Goal: Transaction & Acquisition: Purchase product/service

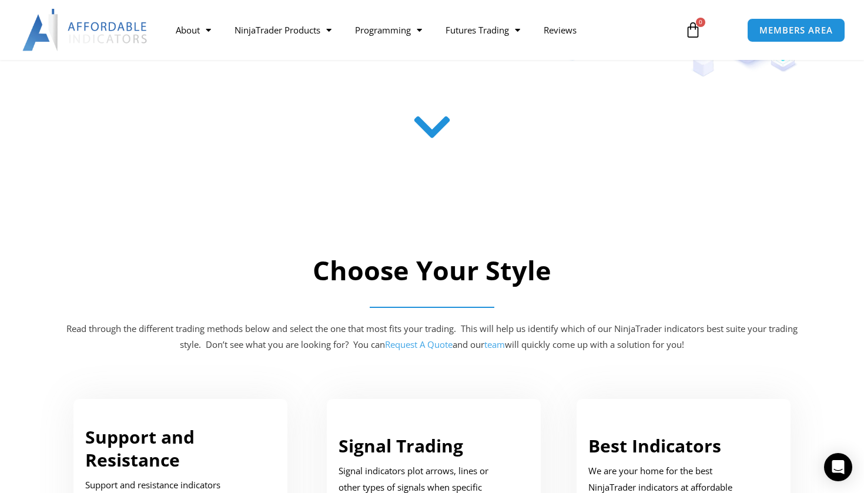
scroll to position [325, 0]
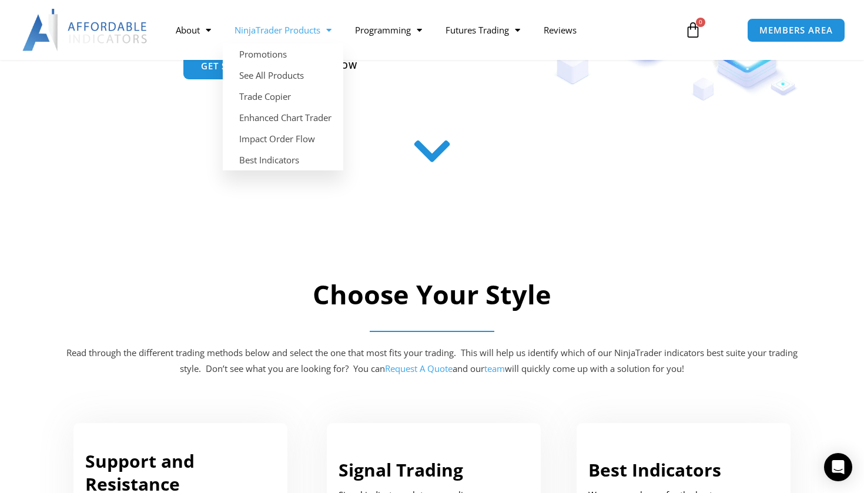
click at [282, 32] on link "NinjaTrader Products" at bounding box center [283, 29] width 120 height 27
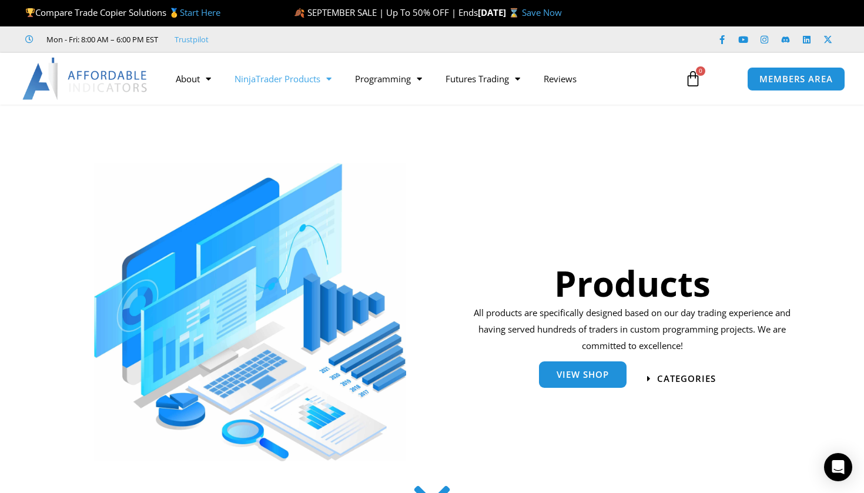
click at [565, 374] on span "View Shop" at bounding box center [583, 374] width 52 height 9
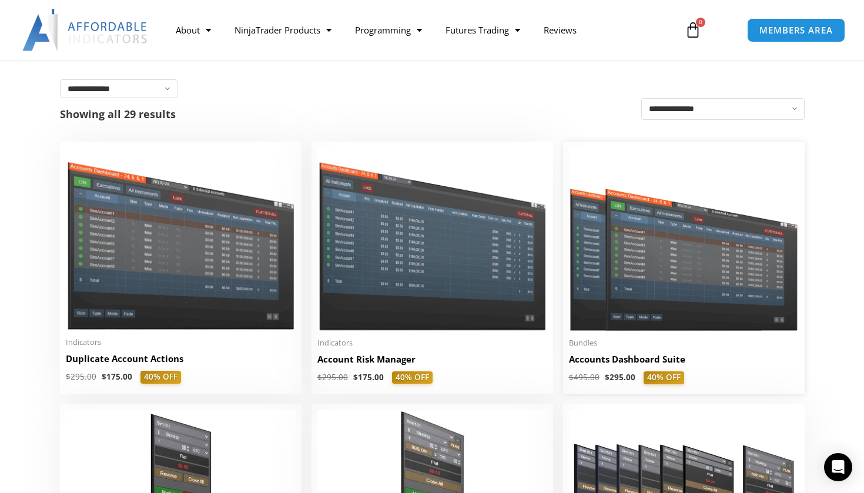
scroll to position [194, 0]
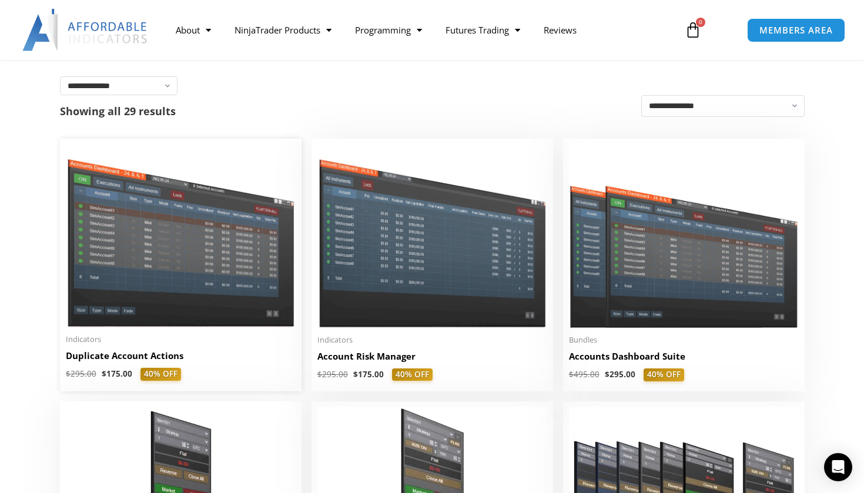
click at [140, 273] on img at bounding box center [181, 236] width 230 height 183
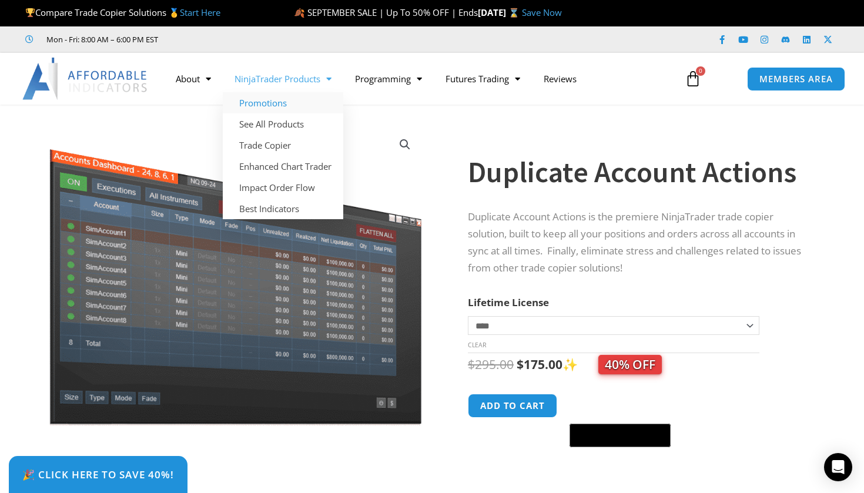
click at [257, 101] on link "Promotions" at bounding box center [283, 102] width 120 height 21
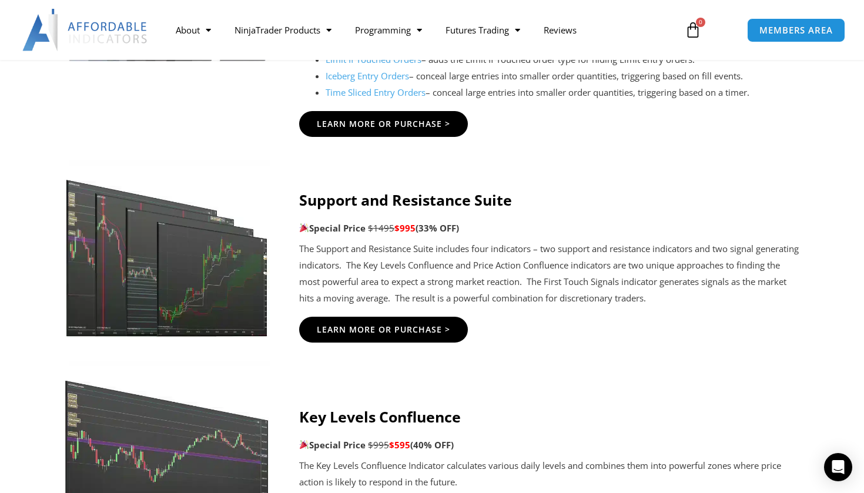
scroll to position [1617, 0]
